Goal: Information Seeking & Learning: Learn about a topic

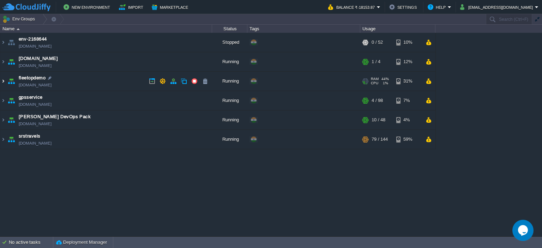
click at [1, 85] on img at bounding box center [3, 81] width 6 height 19
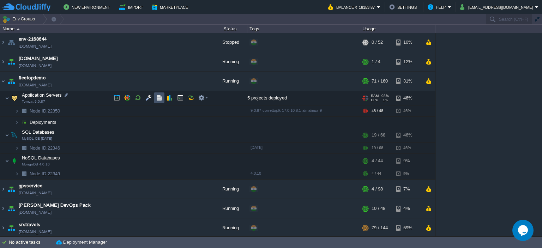
click at [157, 98] on button "button" at bounding box center [159, 98] width 6 height 6
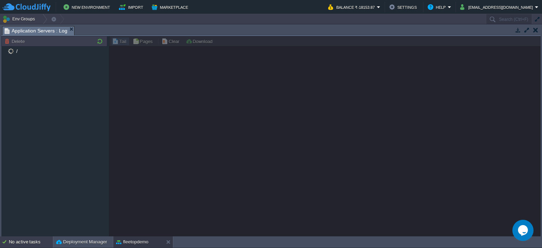
click at [30, 244] on div "No active tasks" at bounding box center [31, 241] width 44 height 11
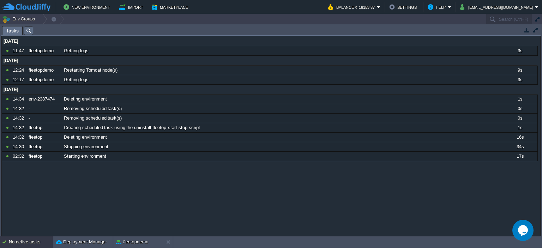
click at [30, 244] on div "No active tasks" at bounding box center [31, 241] width 44 height 11
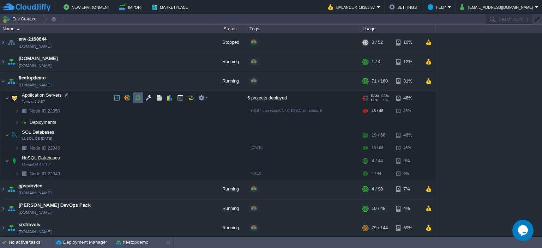
click at [137, 94] on td at bounding box center [138, 97] width 11 height 11
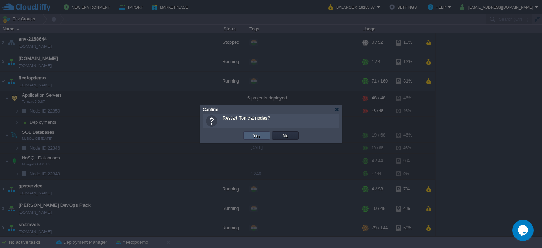
click at [250, 133] on td "Yes" at bounding box center [256, 135] width 26 height 8
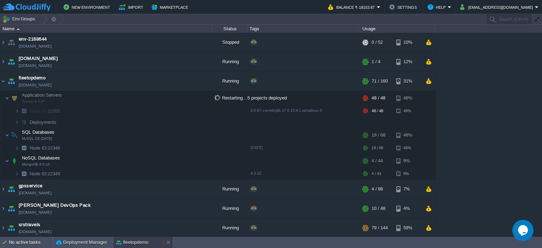
click at [151, 242] on div "fleetopdemo" at bounding box center [138, 242] width 50 height 11
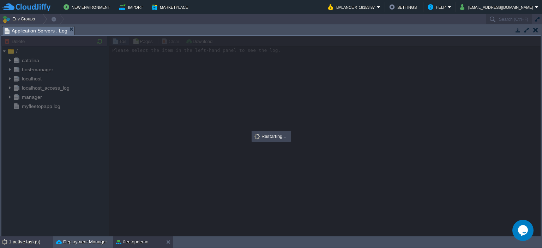
click at [36, 240] on div "1 active task(s)" at bounding box center [31, 241] width 44 height 11
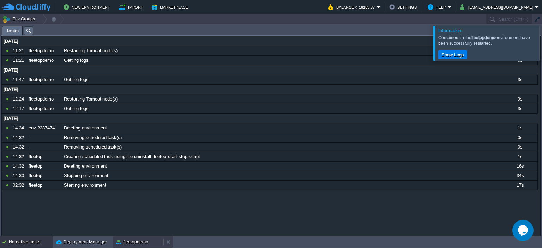
click at [150, 243] on div "fleetopdemo" at bounding box center [138, 241] width 50 height 11
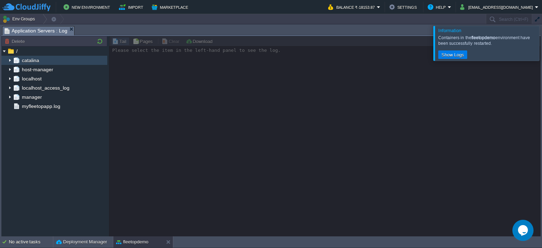
click at [10, 63] on img at bounding box center [10, 60] width 6 height 9
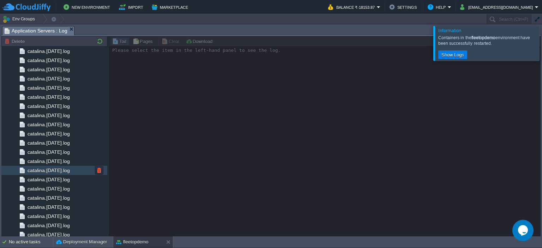
scroll to position [718, 0]
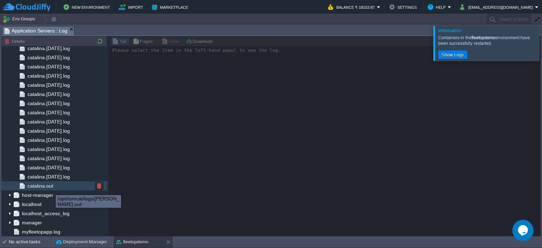
click at [50, 189] on span "catalina.out" at bounding box center [40, 186] width 28 height 6
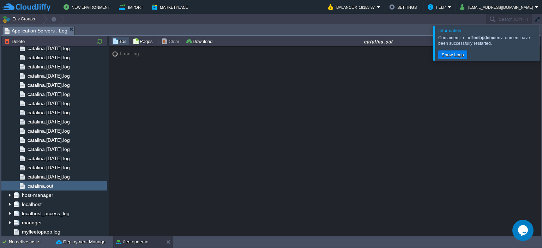
click at [542, 43] on div at bounding box center [550, 43] width 0 height 35
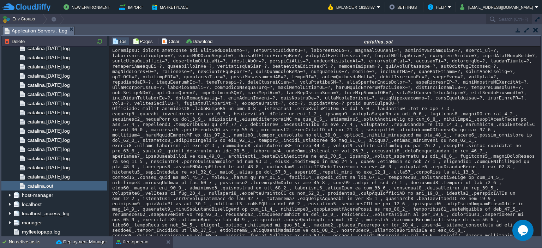
scroll to position [20250, 0]
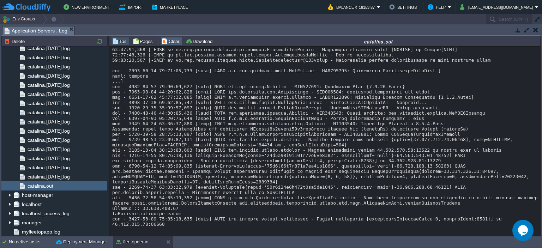
click at [168, 40] on button "Clear" at bounding box center [172, 41] width 20 height 6
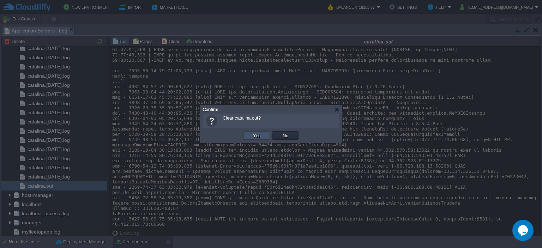
click at [262, 135] on button "Yes" at bounding box center [257, 135] width 12 height 6
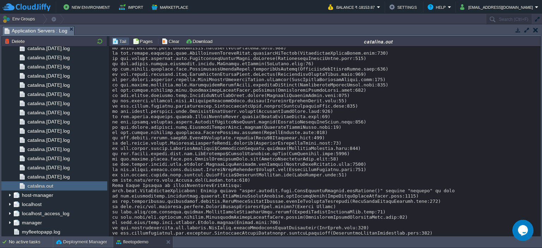
scroll to position [443, 0]
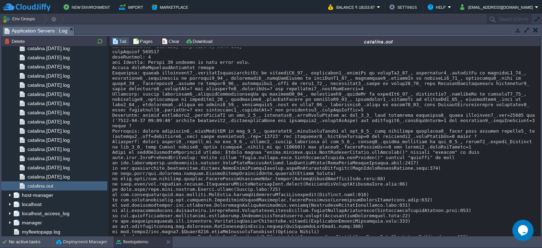
click at [341, 173] on div at bounding box center [325, 189] width 426 height 1169
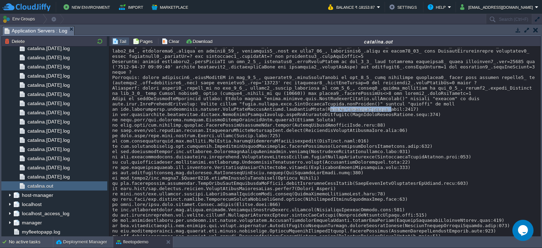
scroll to position [494, 0]
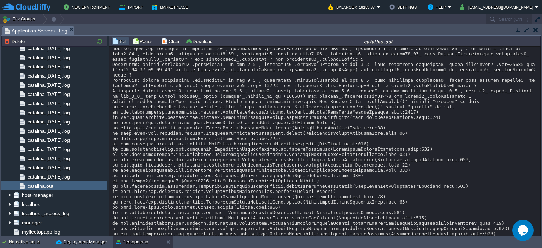
click at [341, 149] on div at bounding box center [325, 138] width 426 height 1169
click at [353, 122] on div at bounding box center [325, 138] width 426 height 1169
copy div "TripSheetMobileService"
click at [313, 125] on div at bounding box center [325, 138] width 426 height 1169
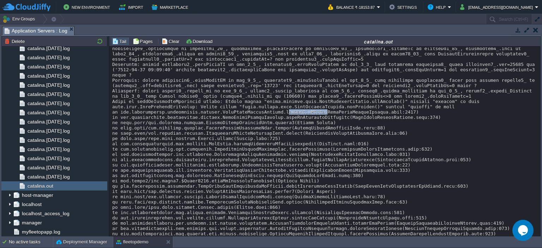
click at [313, 125] on div at bounding box center [325, 138] width 426 height 1169
click at [338, 124] on div at bounding box center [325, 138] width 426 height 1169
click at [407, 124] on div at bounding box center [325, 138] width 426 height 1169
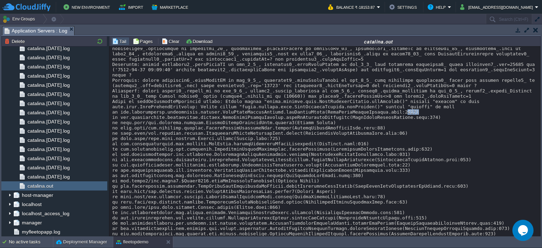
copy div "6891"
click at [343, 129] on div at bounding box center [325, 138] width 426 height 1169
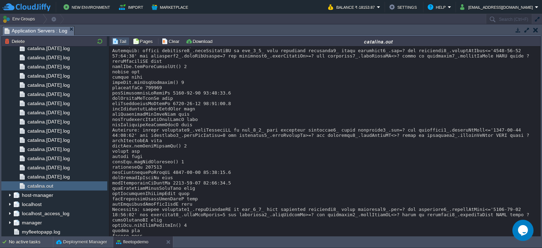
scroll to position [2672, 0]
